Goal: Task Accomplishment & Management: Complete application form

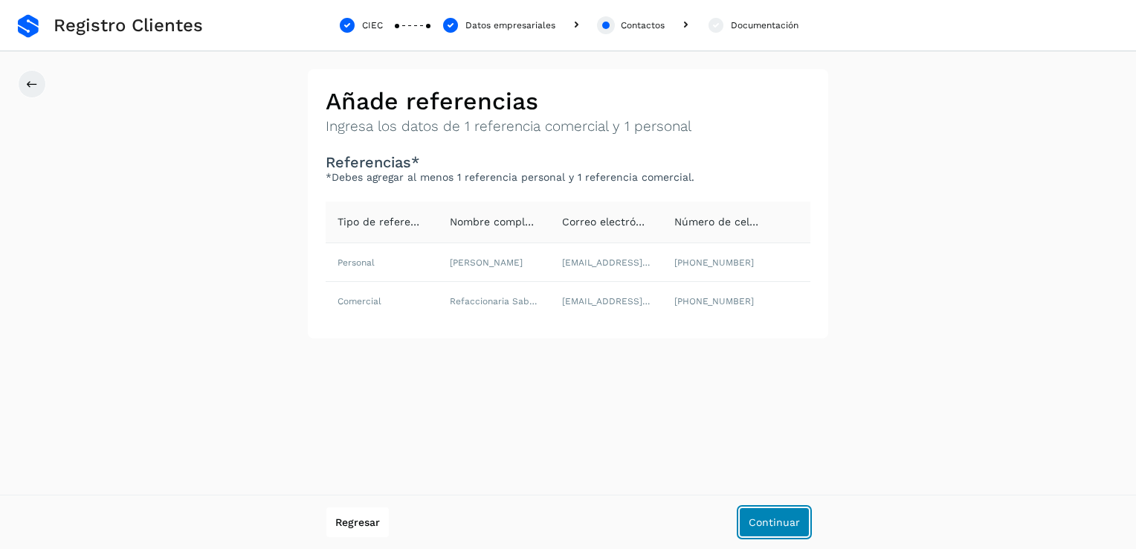
click at [767, 522] on span "Continuar" at bounding box center [774, 522] width 51 height 10
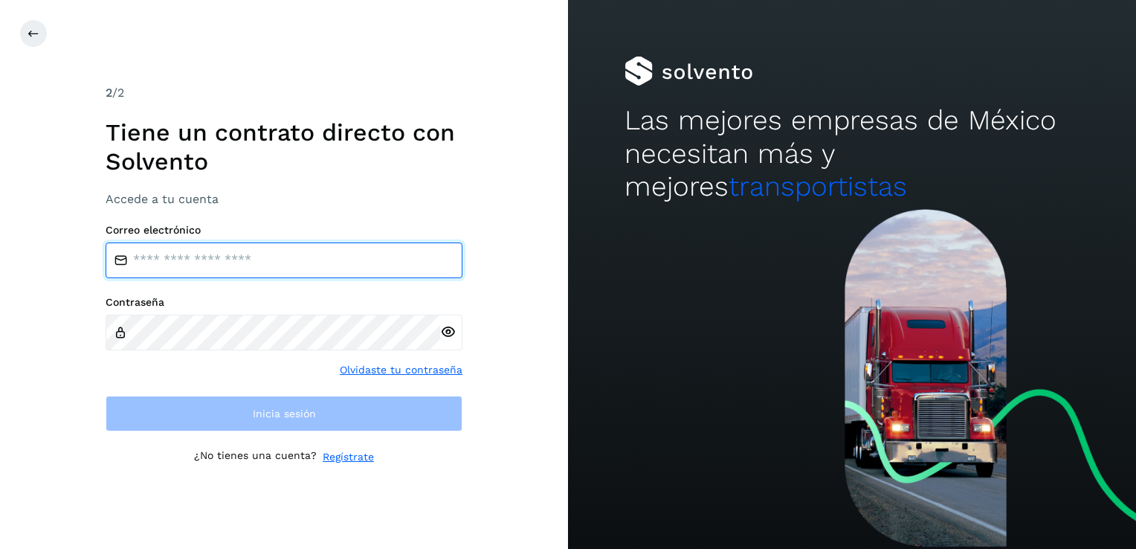
click at [228, 265] on input "email" at bounding box center [284, 260] width 357 height 36
type input "**********"
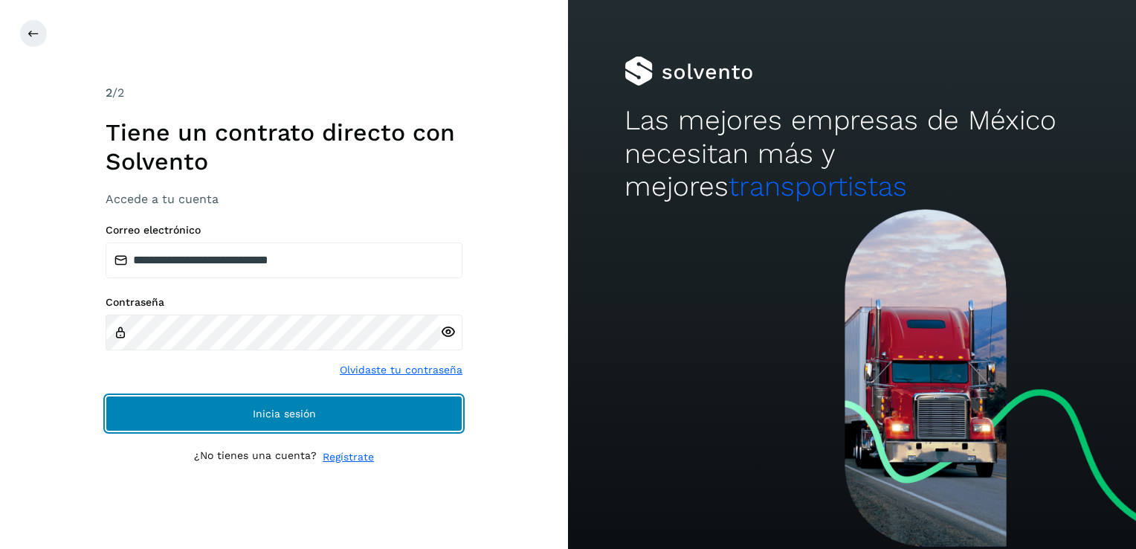
click at [235, 410] on button "Inicia sesión" at bounding box center [284, 413] width 357 height 36
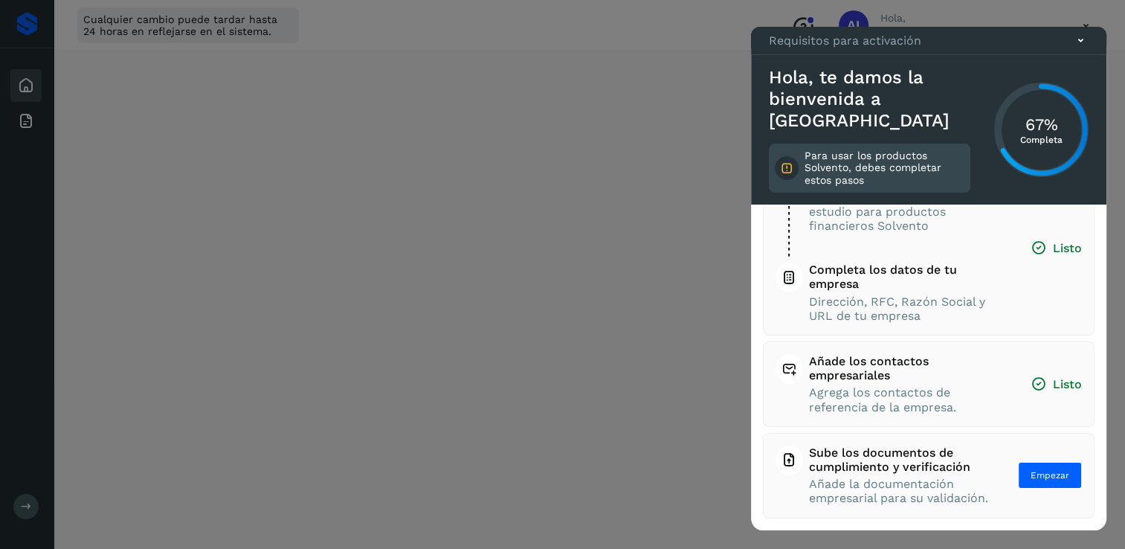
scroll to position [149, 0]
click at [1035, 468] on span "Empezar" at bounding box center [1049, 474] width 39 height 13
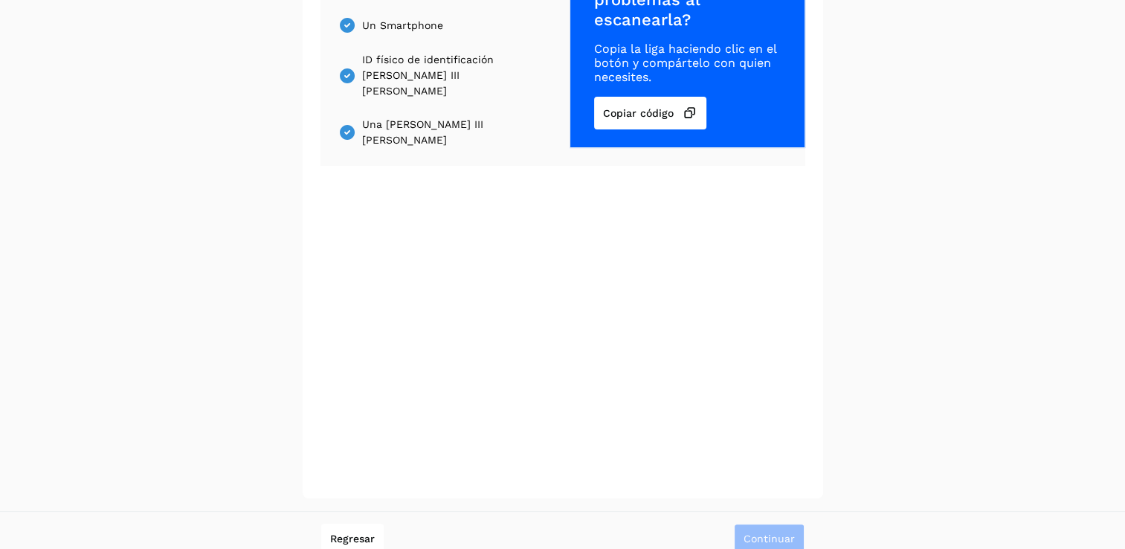
scroll to position [201, 0]
